Goal: Transaction & Acquisition: Purchase product/service

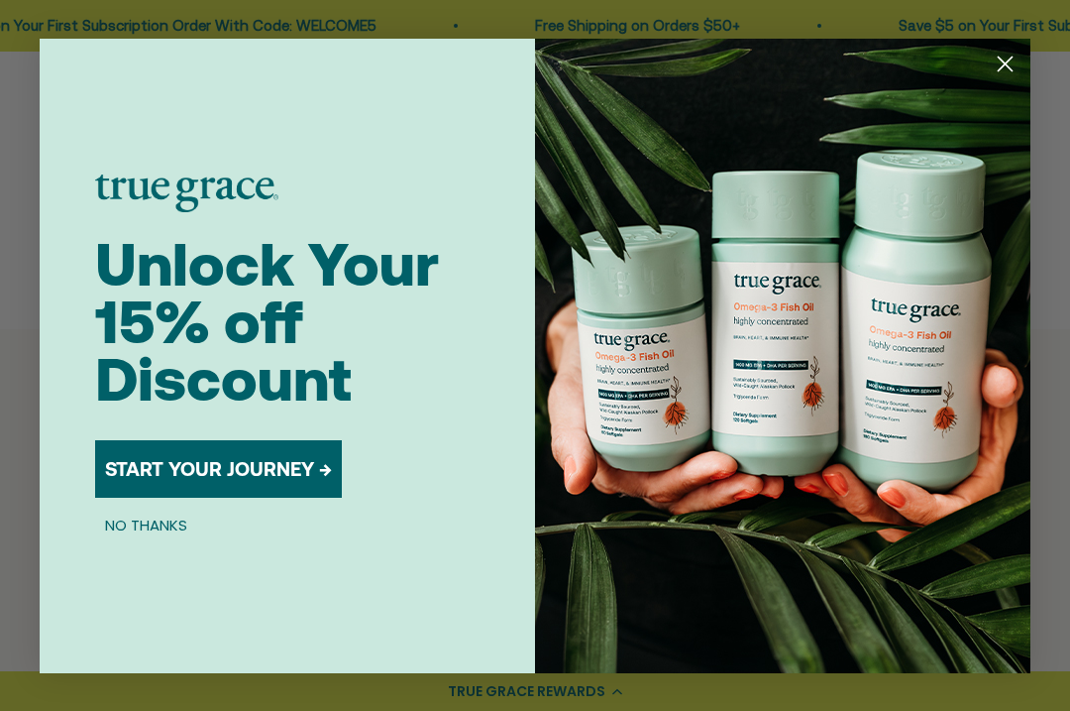
scroll to position [574, 0]
click at [1007, 79] on circle "Close dialog" at bounding box center [1005, 63] width 33 height 33
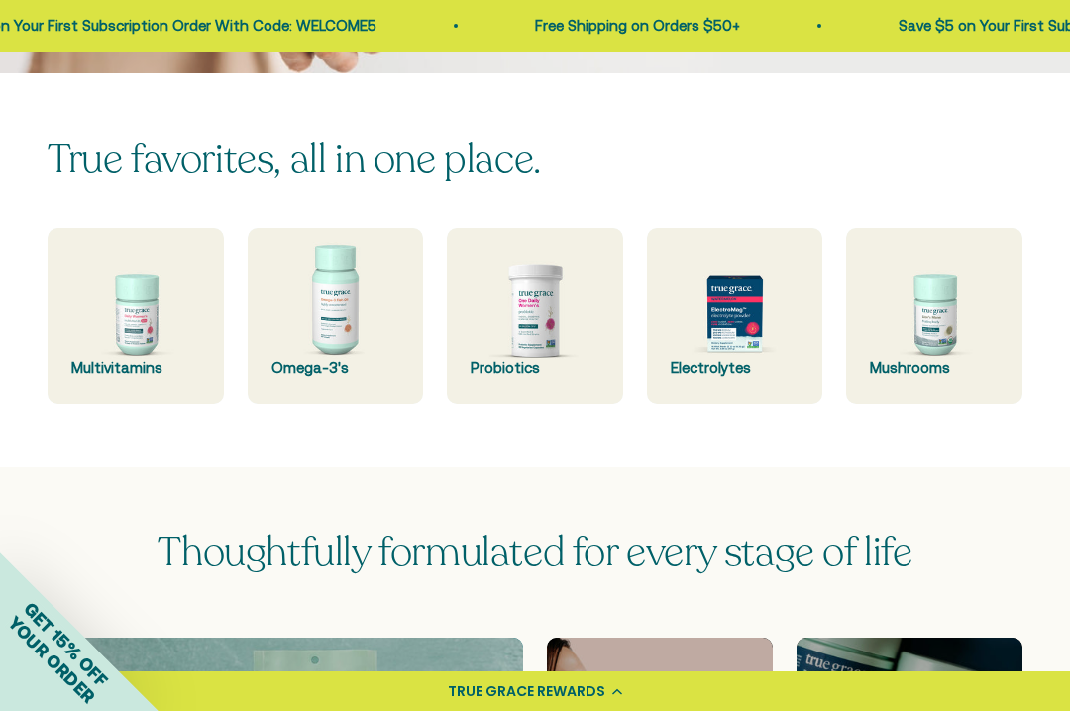
scroll to position [435, 0]
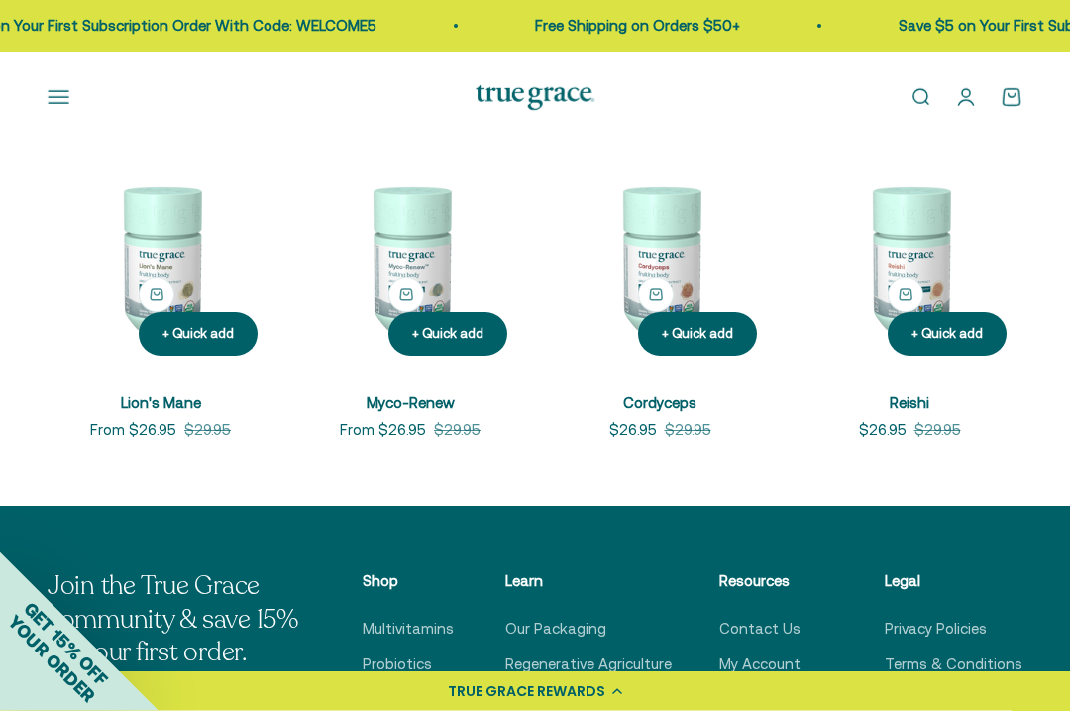
scroll to position [366, 0]
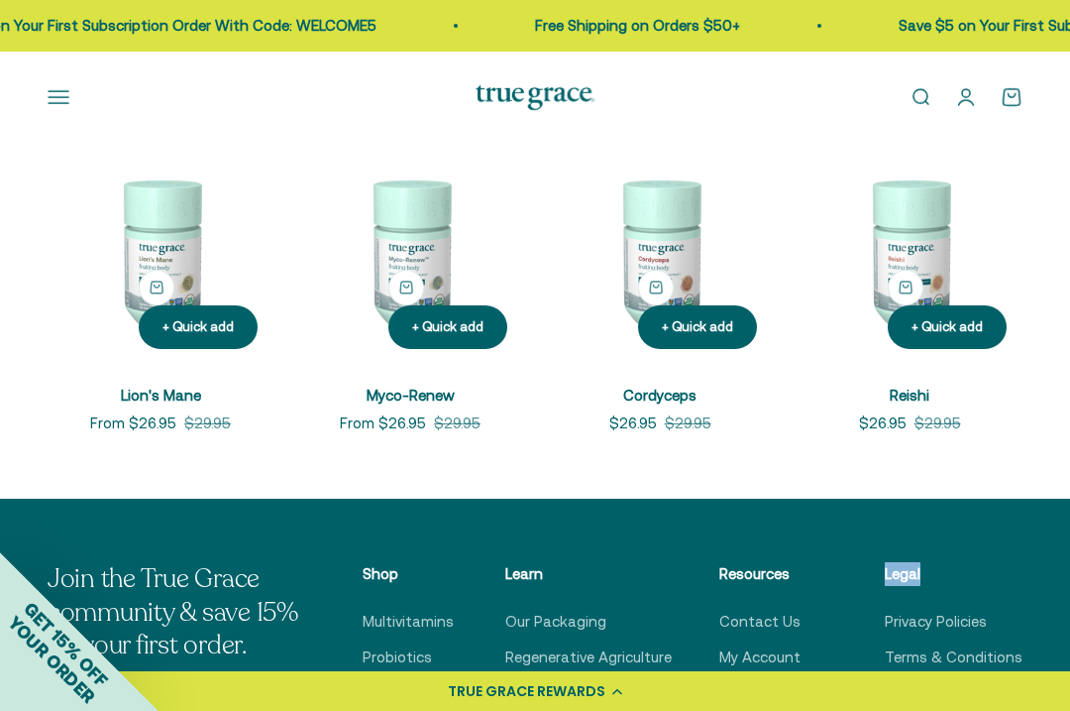
click at [1043, 438] on div "+ Quick add Lion's Mane Sale price From $26.95 Regular price $29.95 + Quick add…" at bounding box center [535, 286] width 1070 height 423
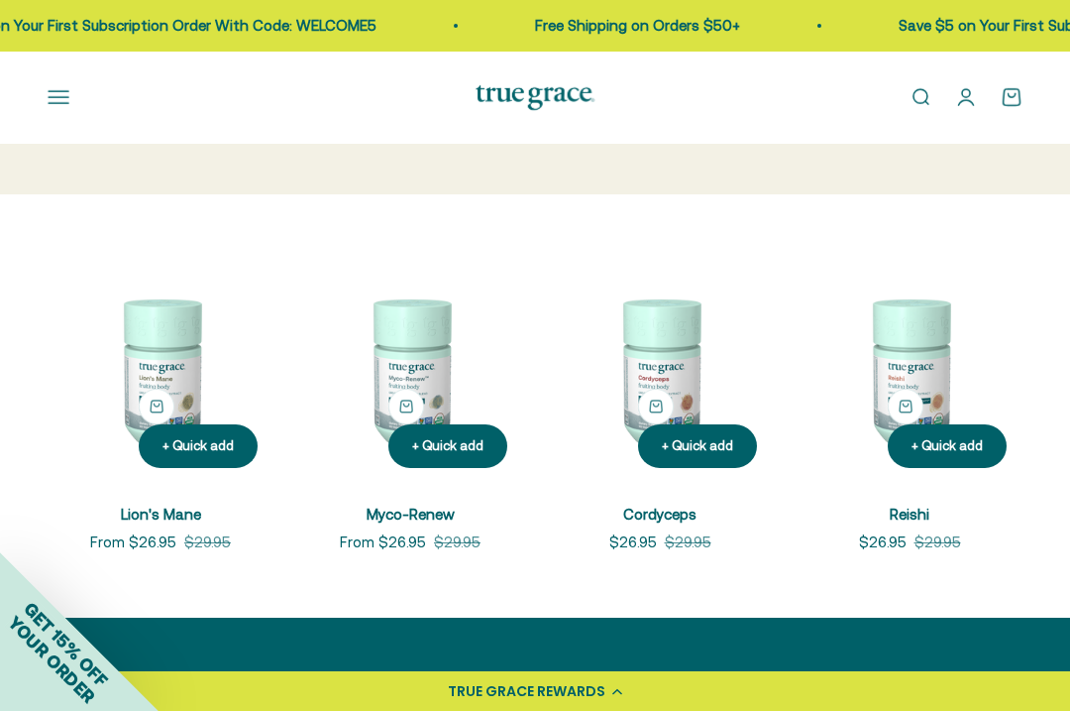
scroll to position [245, 0]
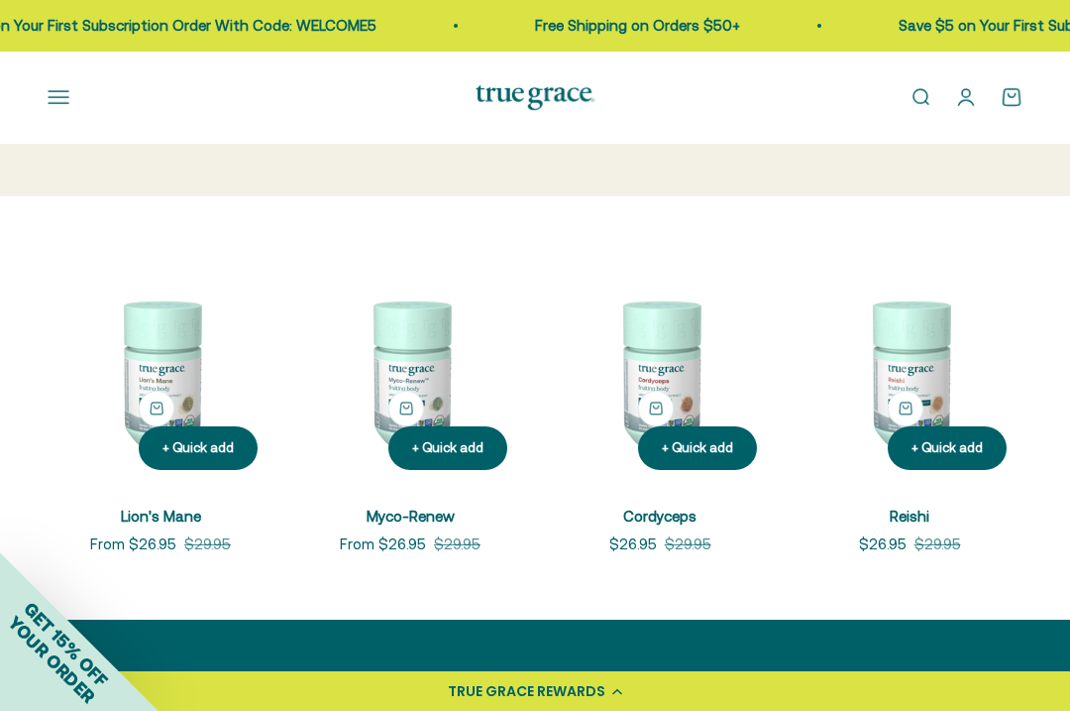
click at [170, 402] on img at bounding box center [161, 373] width 226 height 226
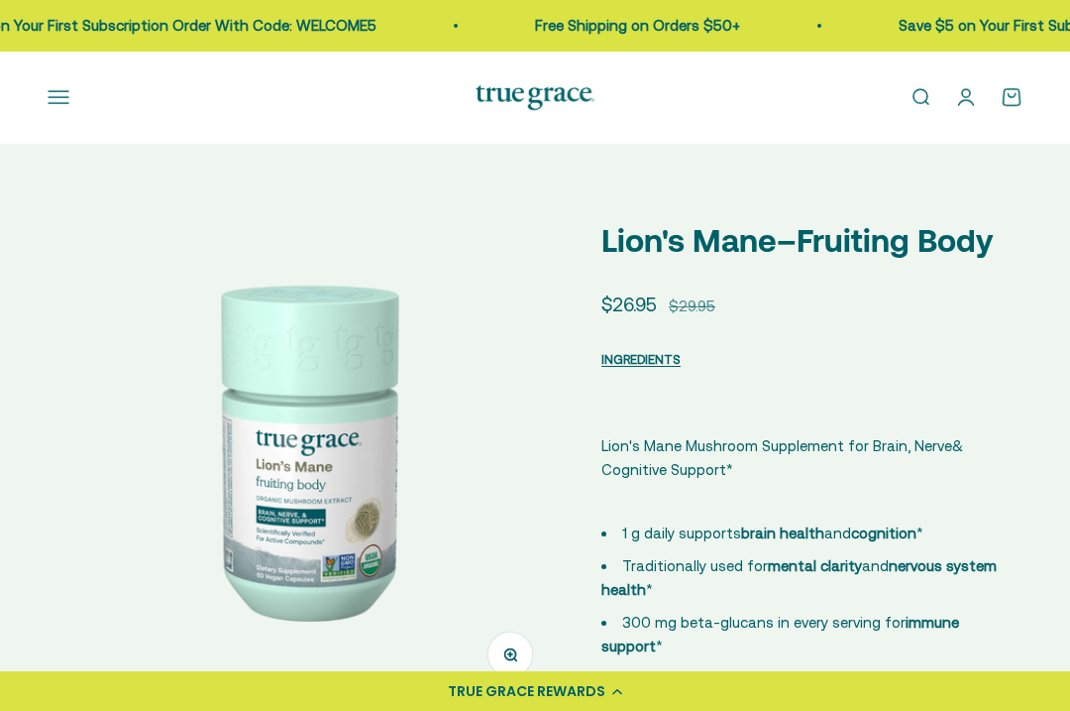
select select "3"
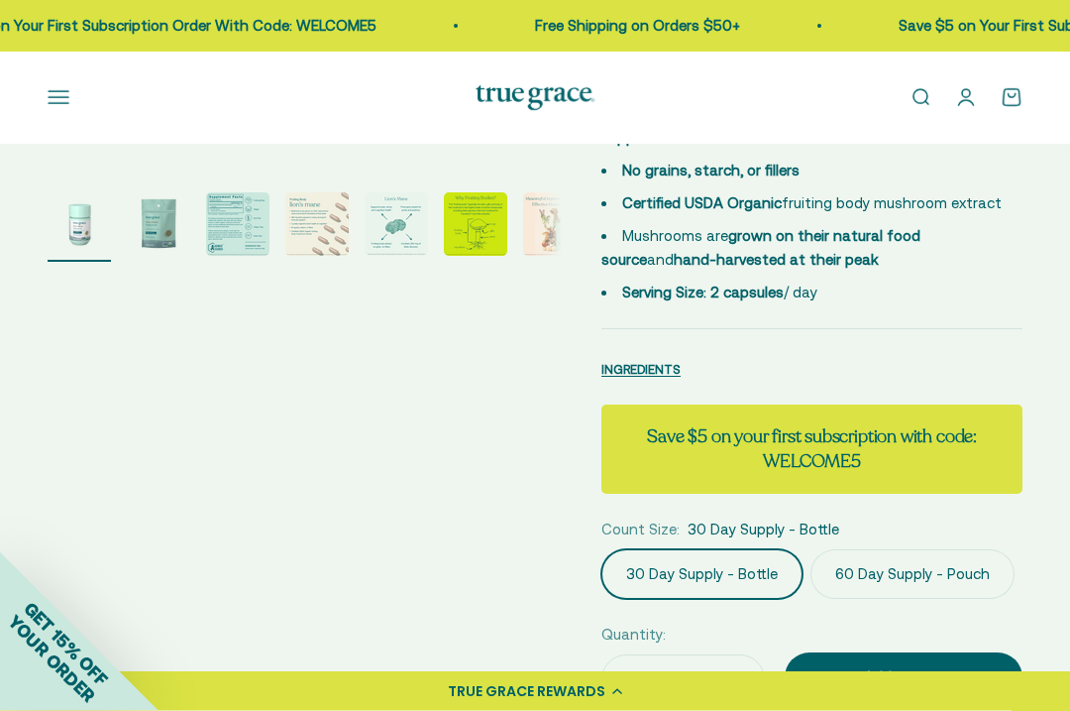
scroll to position [540, 0]
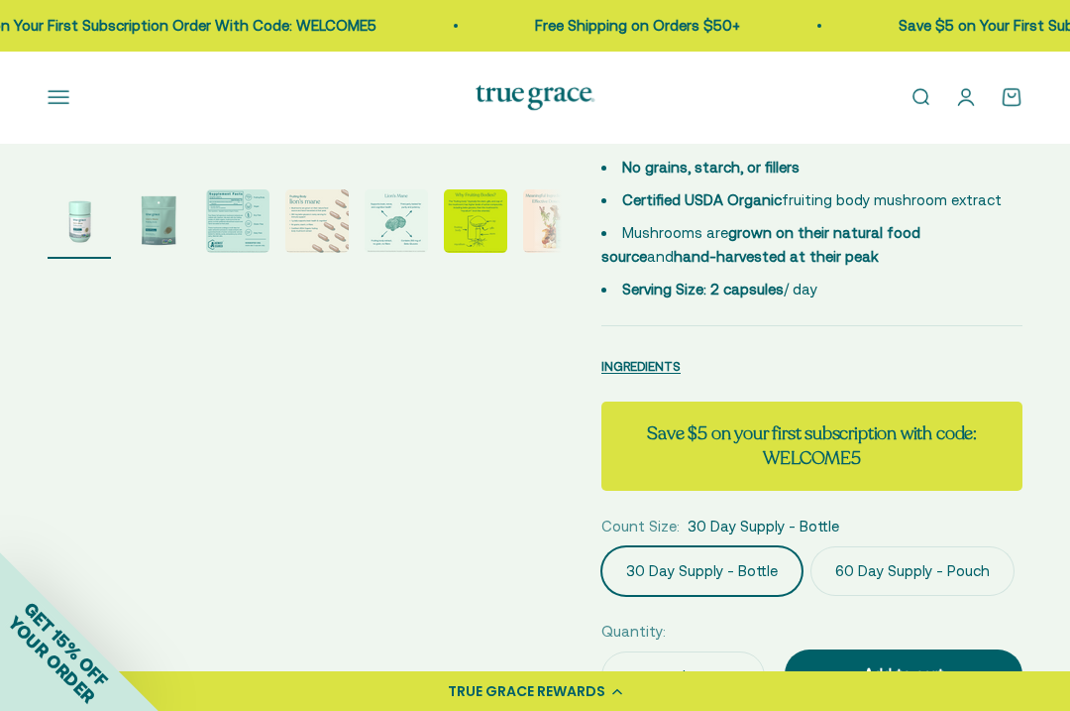
click at [653, 366] on span "INGREDIENTS" at bounding box center [641, 366] width 79 height 15
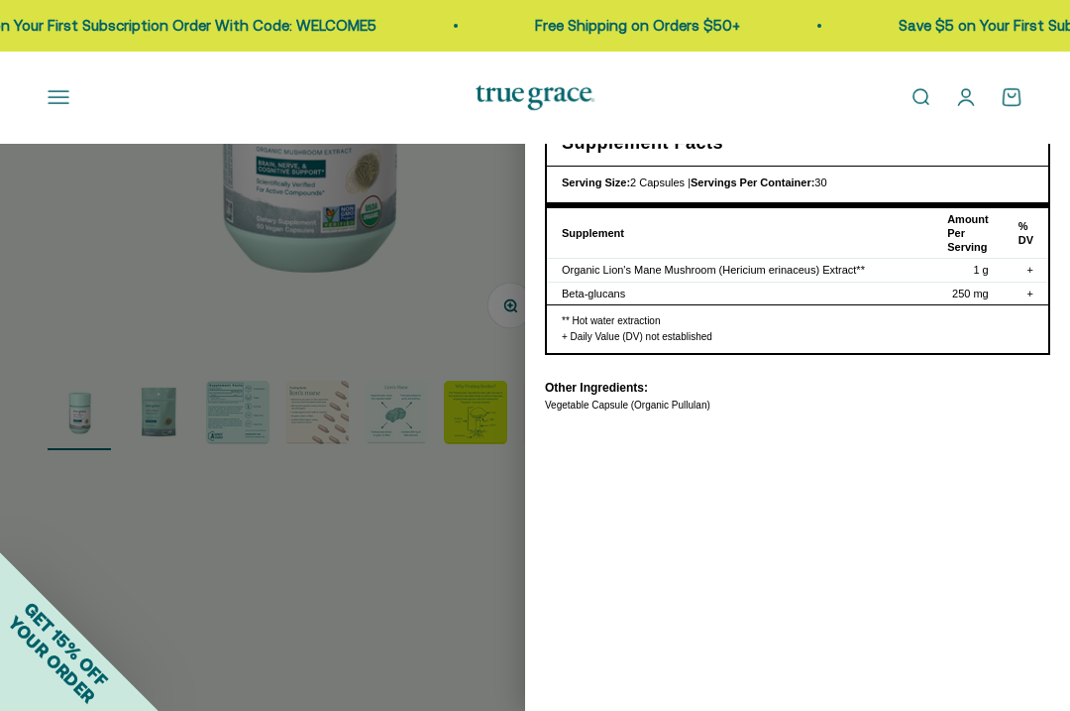
scroll to position [348, 0]
